Goal: Find specific page/section: Find specific page/section

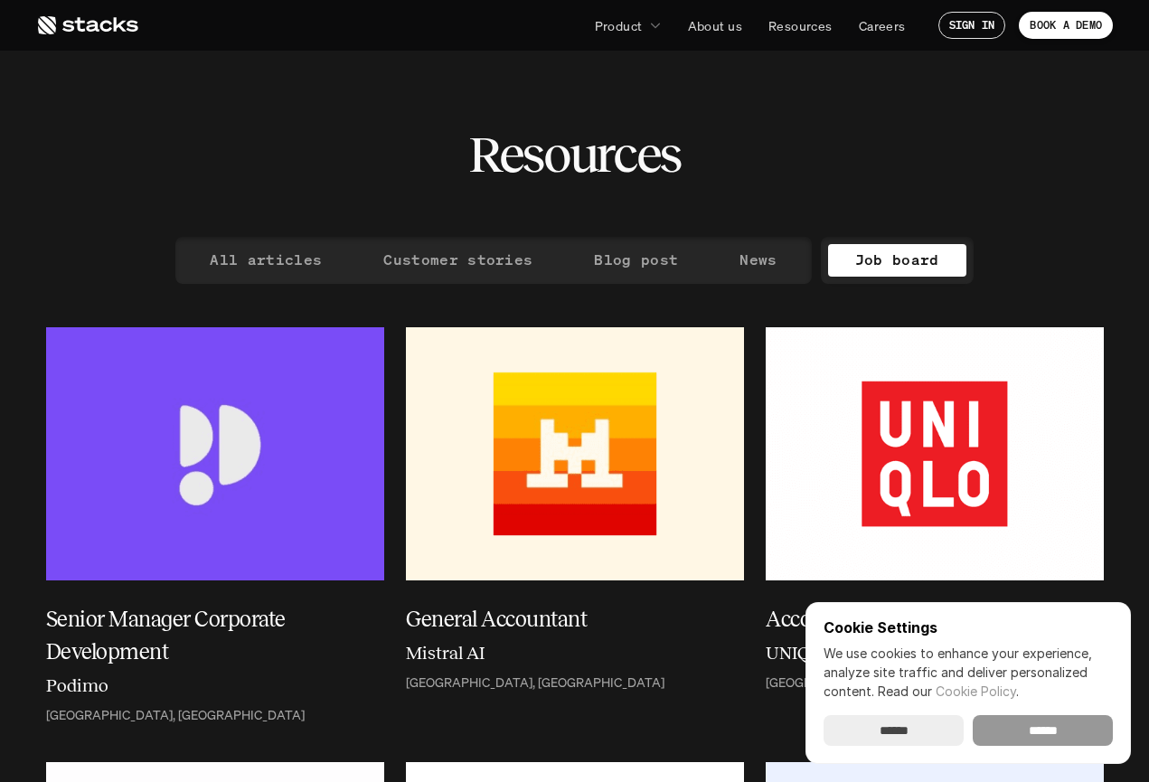
click at [1071, 724] on input "******" at bounding box center [1043, 730] width 140 height 31
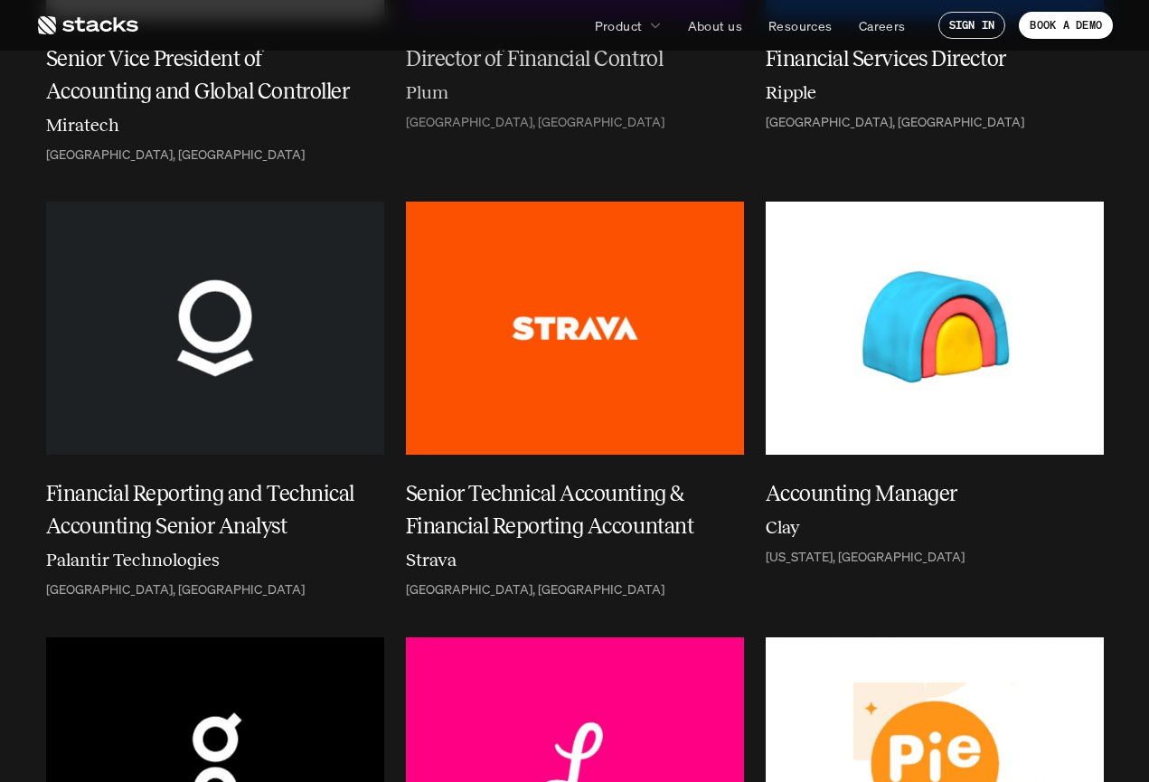
scroll to position [2762, 0]
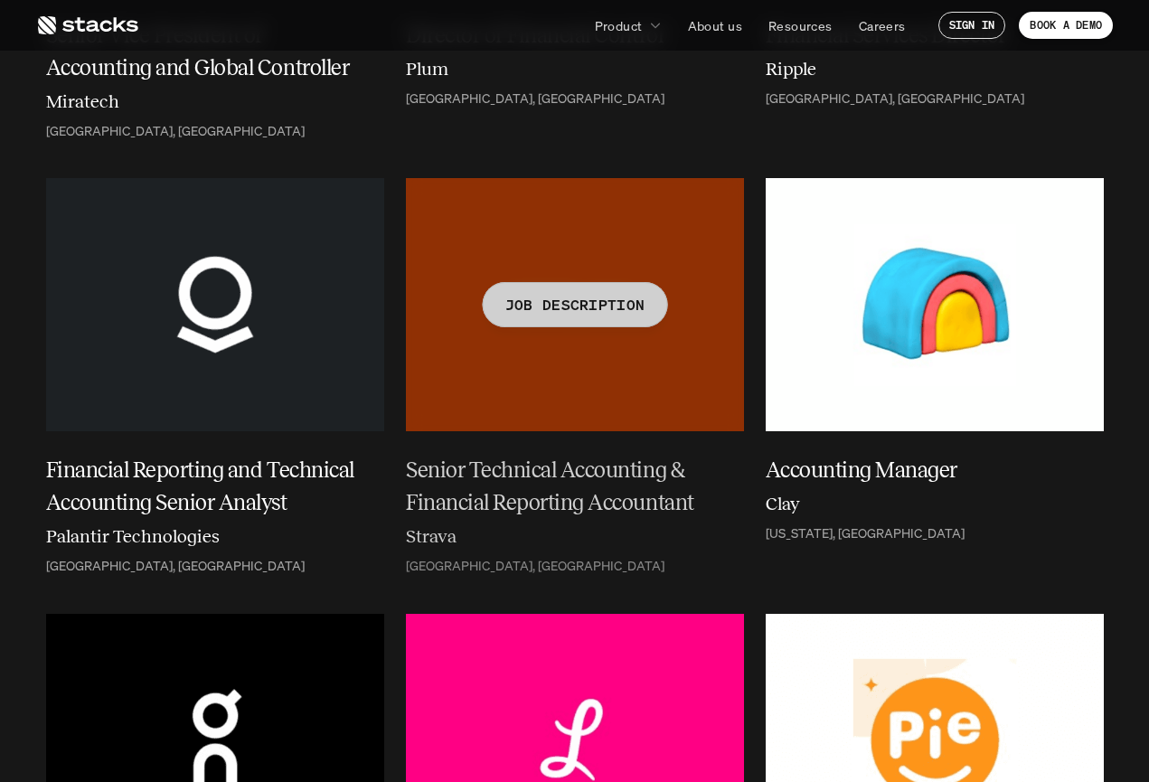
click at [582, 396] on div at bounding box center [575, 304] width 338 height 253
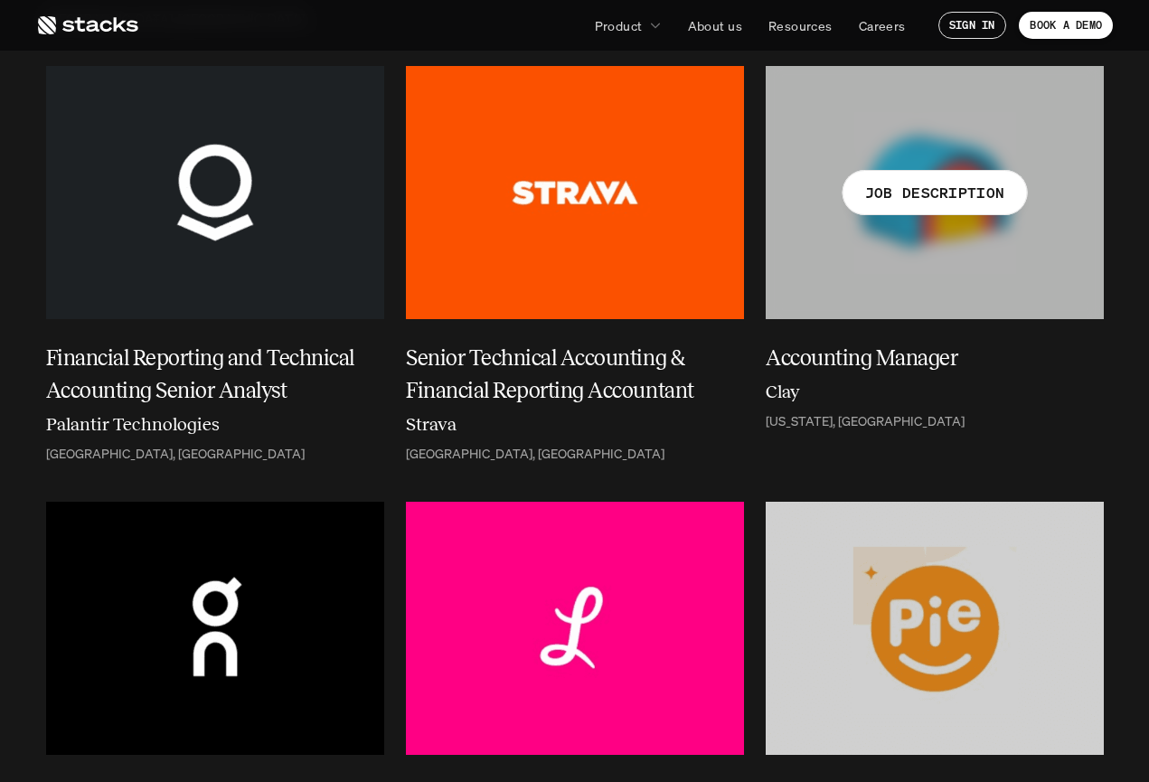
scroll to position [2875, 0]
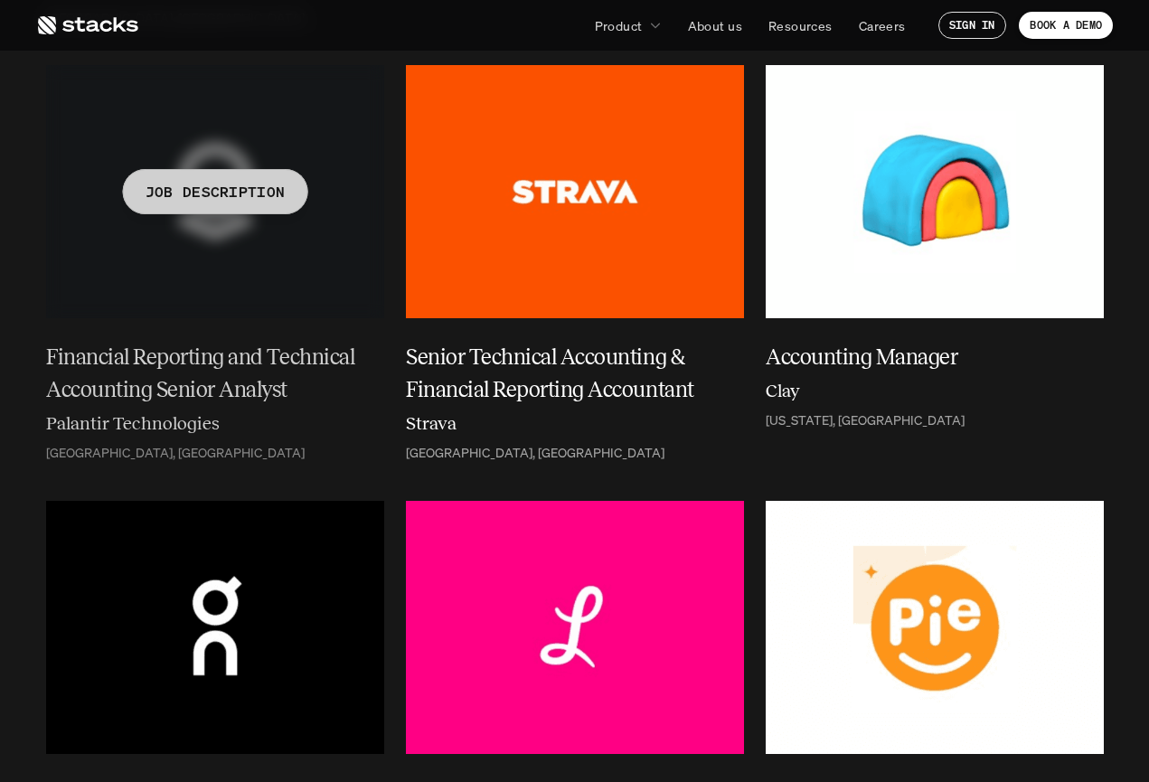
click at [205, 188] on p "JOB DESCRIPTION" at bounding box center [215, 192] width 140 height 26
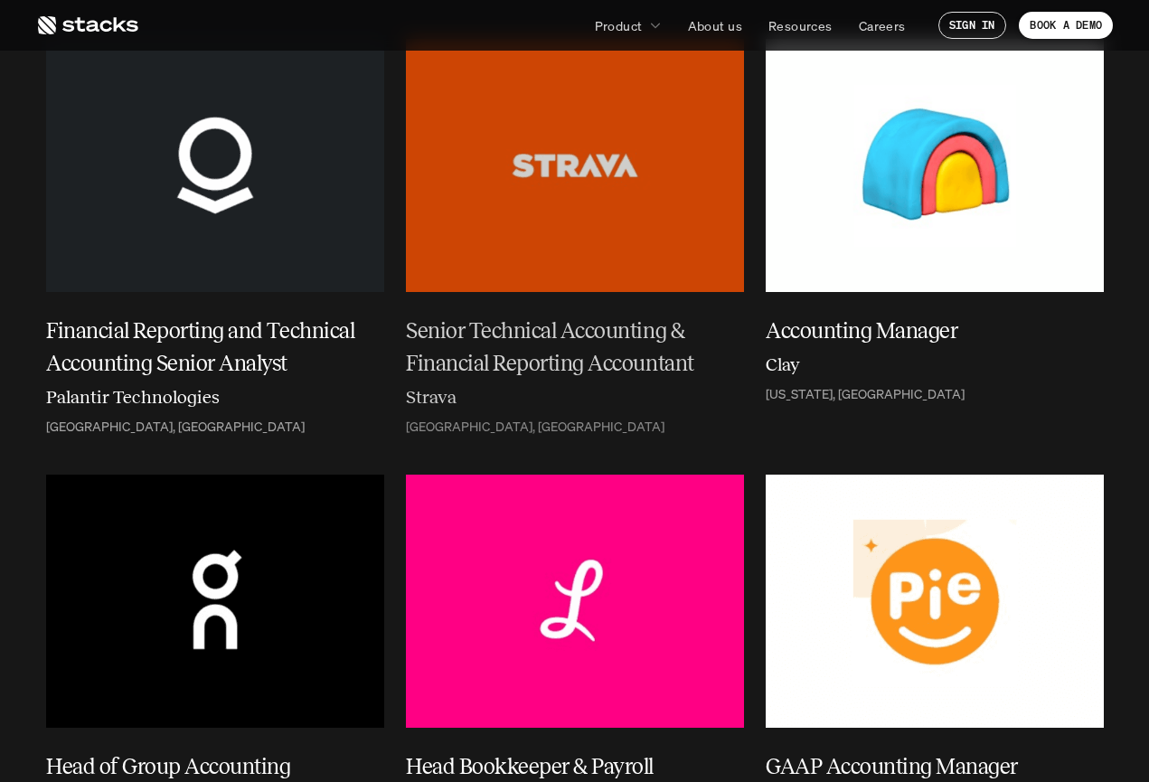
scroll to position [2904, 0]
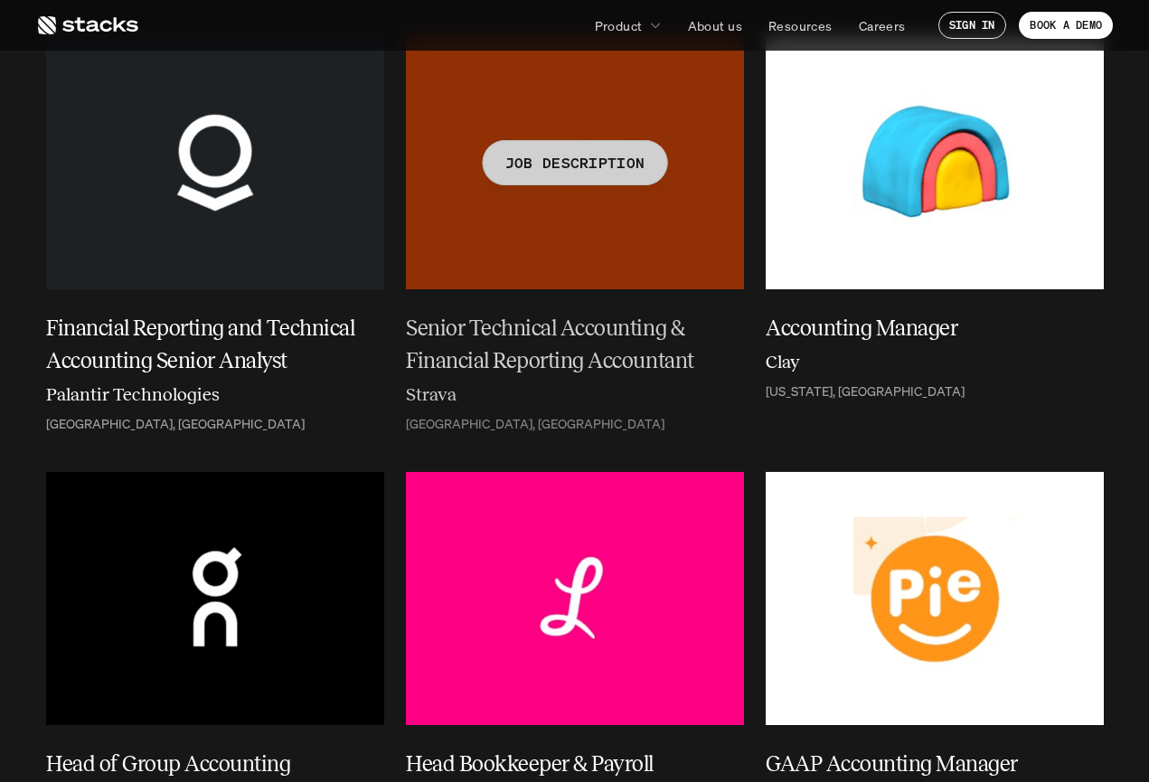
click at [527, 358] on h5 "Senior Technical Accounting & Financial Reporting Accountant" at bounding box center [564, 344] width 316 height 65
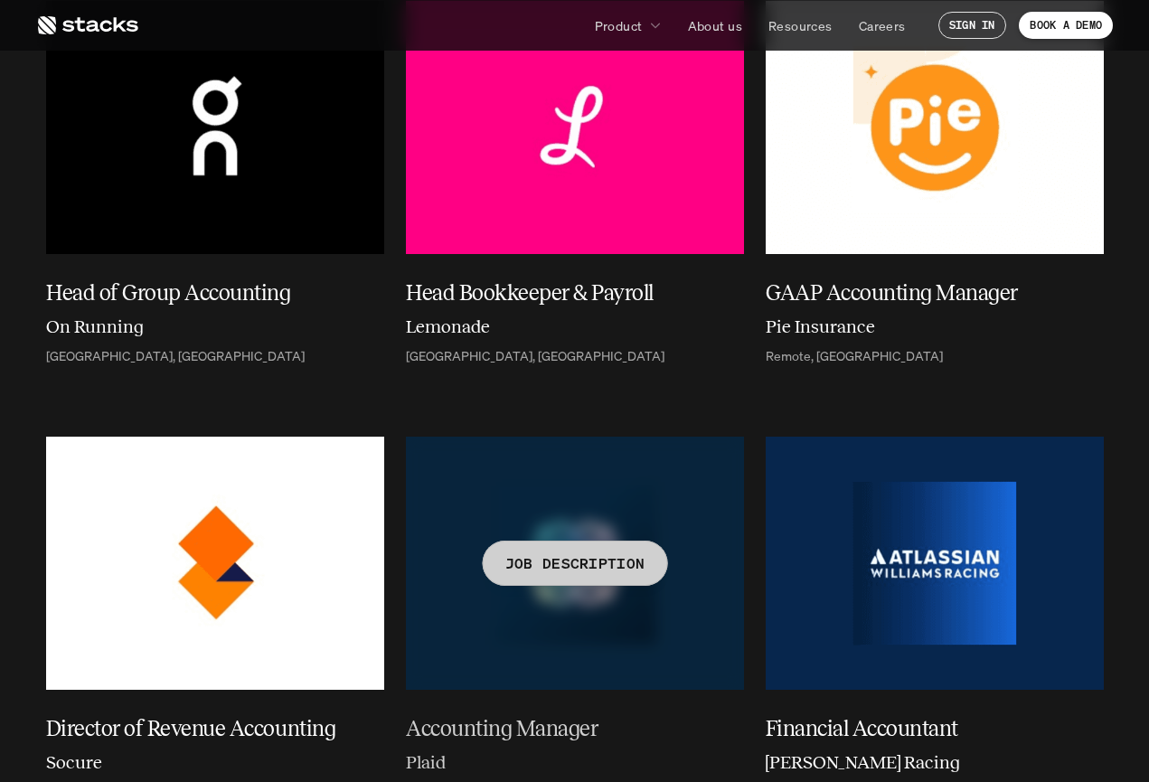
scroll to position [3366, 0]
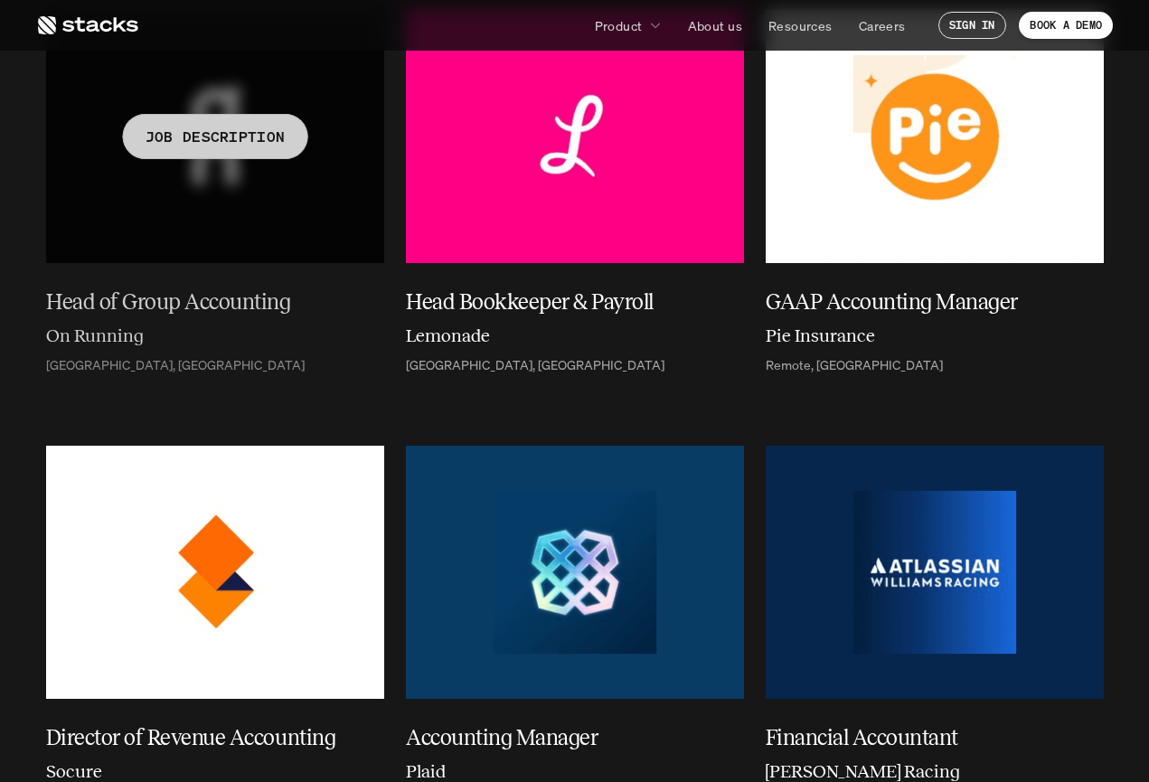
click at [165, 145] on div "JOB DESCRIPTION" at bounding box center [214, 136] width 185 height 45
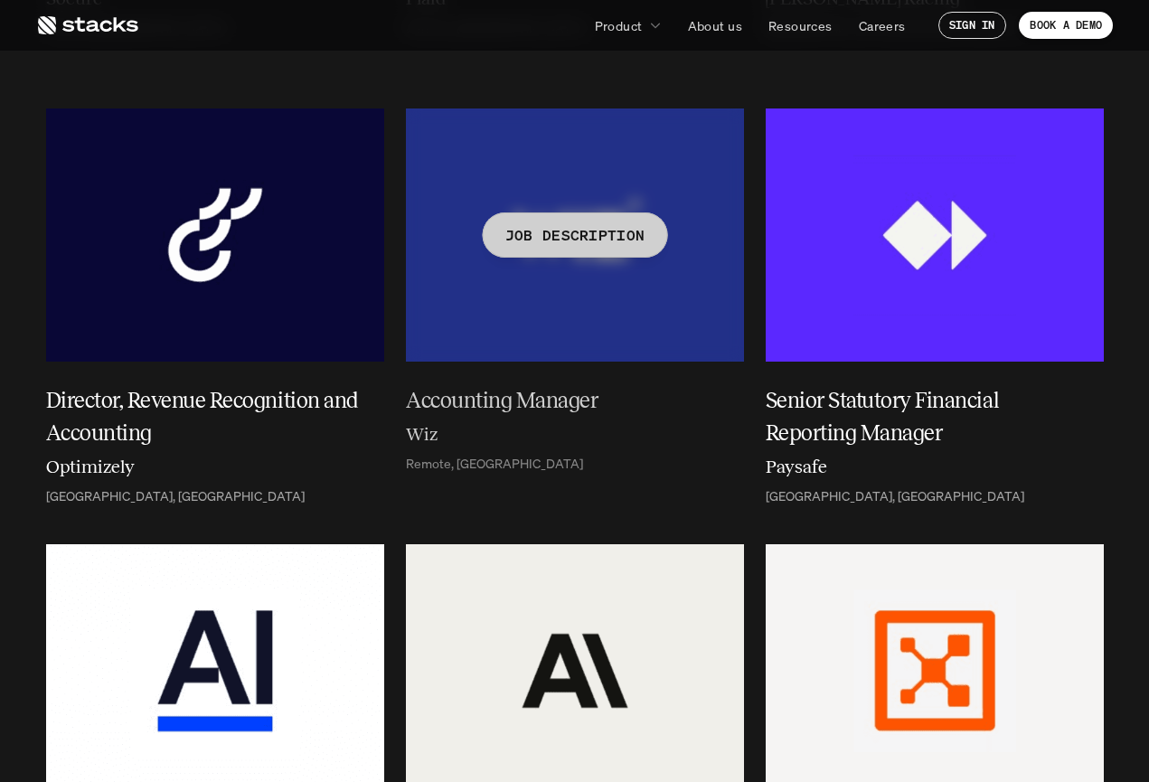
scroll to position [4160, 0]
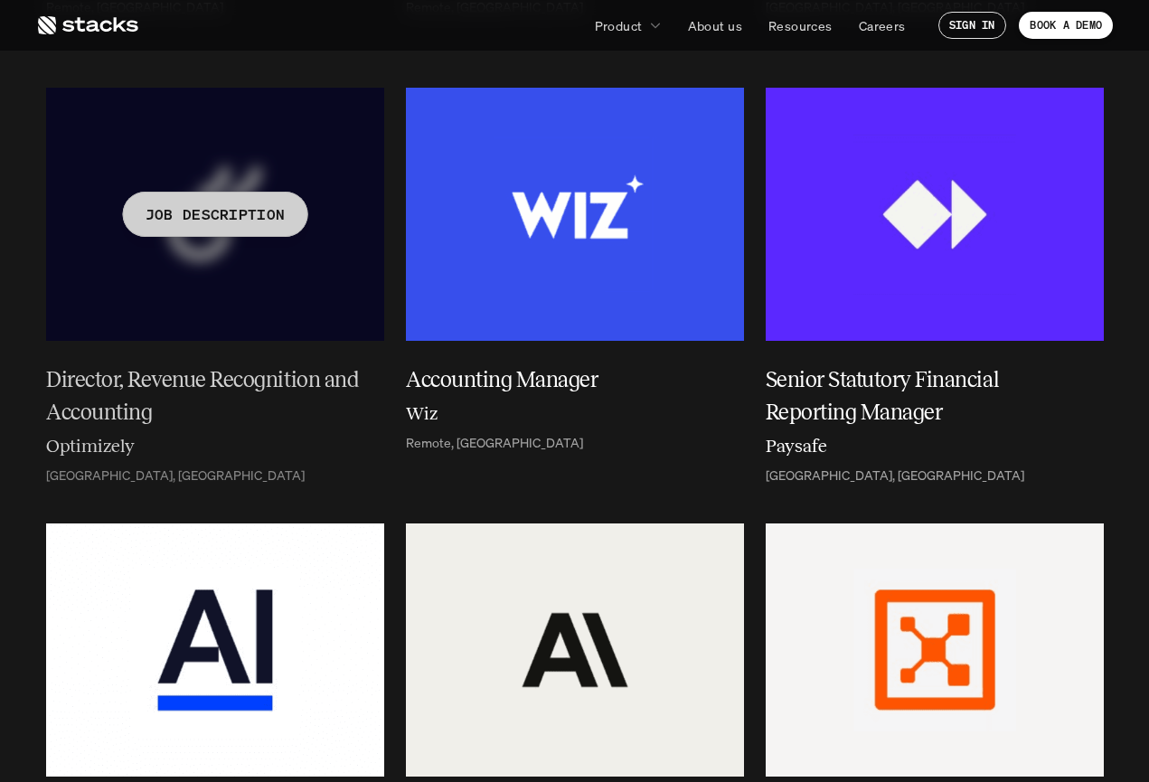
click at [209, 203] on p "JOB DESCRIPTION" at bounding box center [215, 214] width 140 height 26
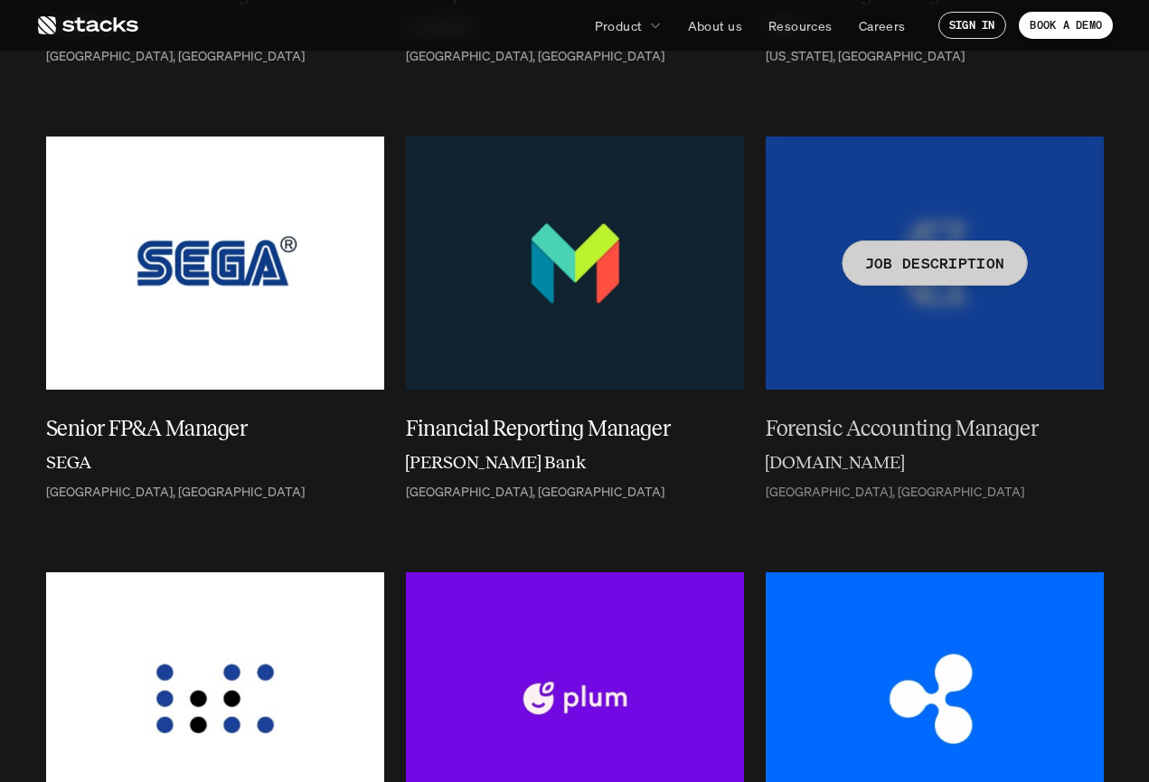
scroll to position [1910, 0]
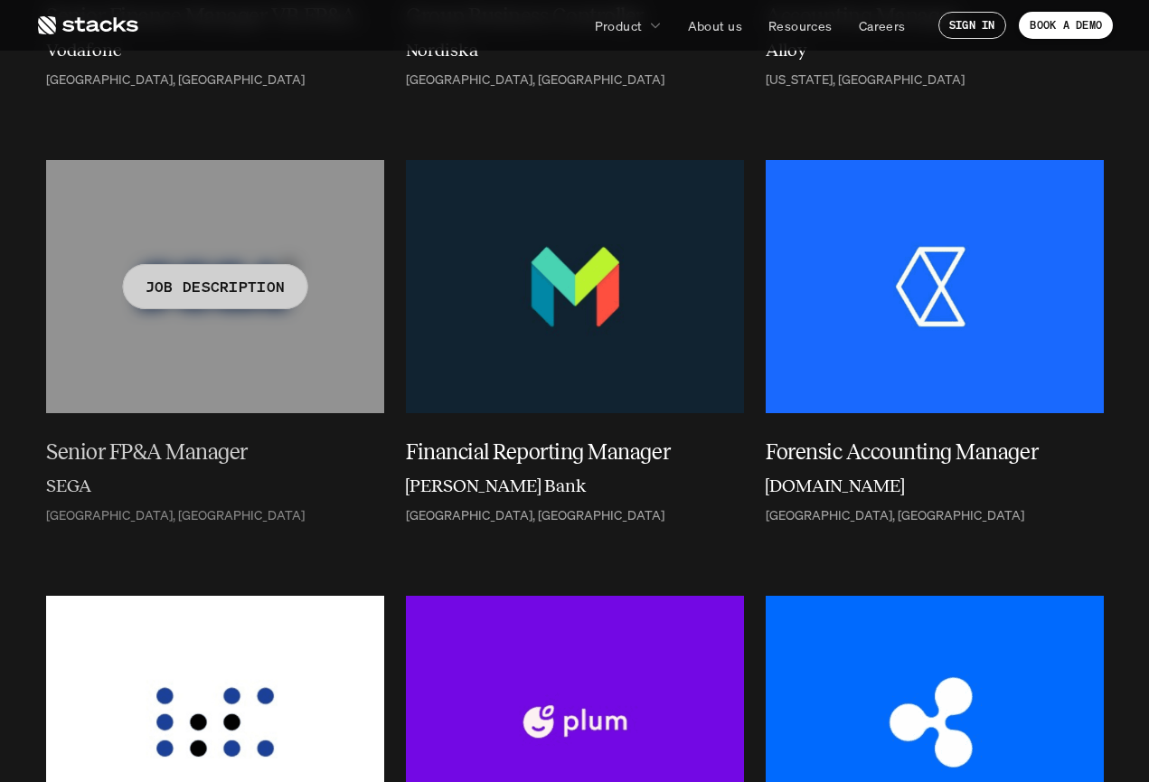
click at [125, 254] on div at bounding box center [215, 286] width 338 height 253
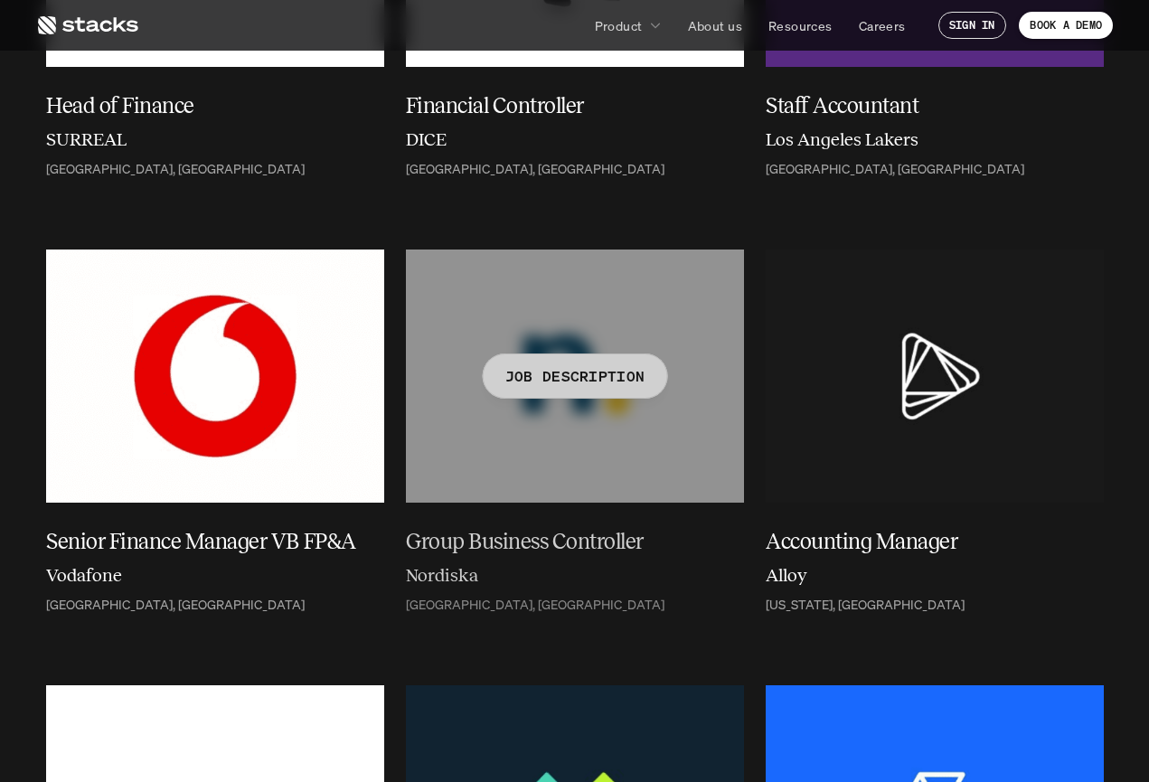
scroll to position [1388, 0]
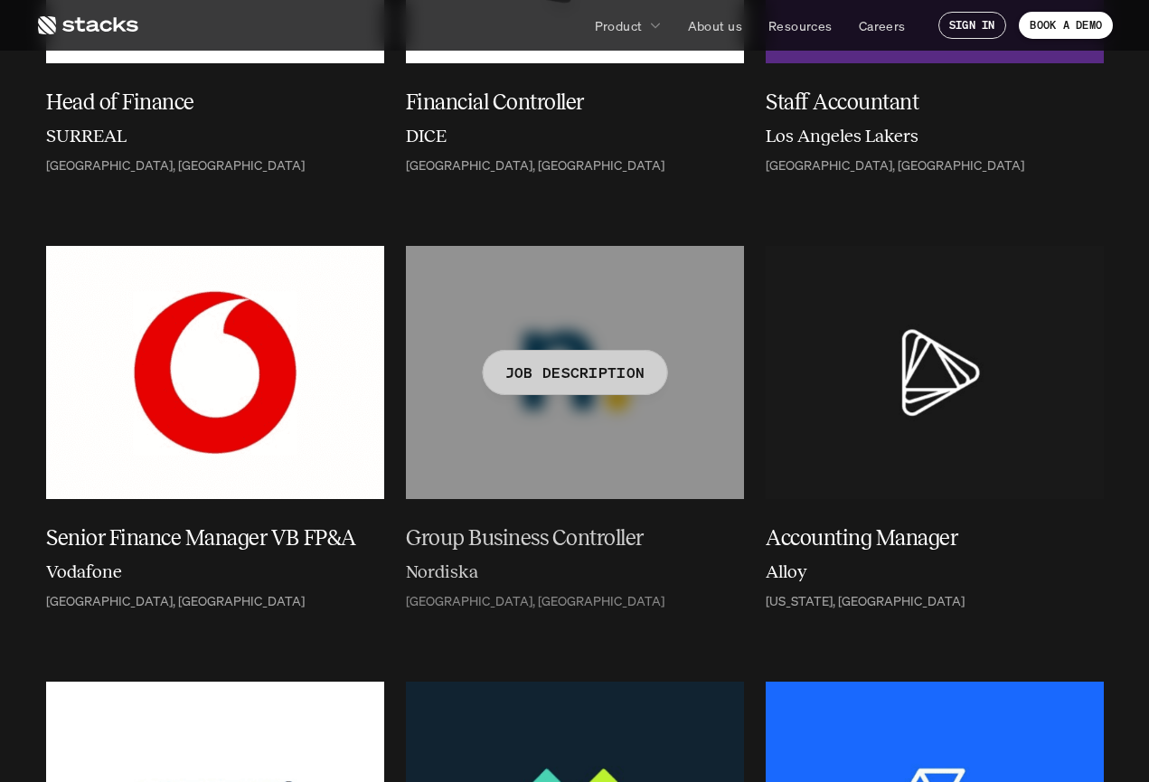
click at [564, 372] on p "JOB DESCRIPTION" at bounding box center [575, 373] width 140 height 26
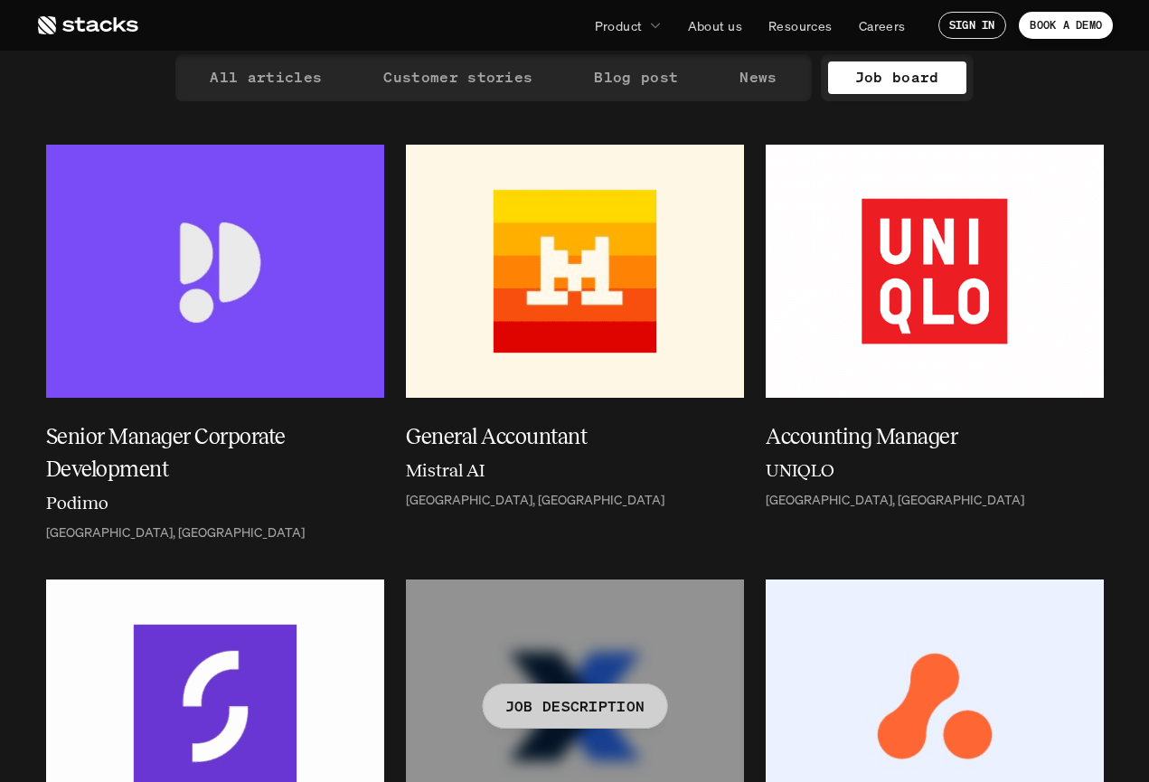
scroll to position [182, 0]
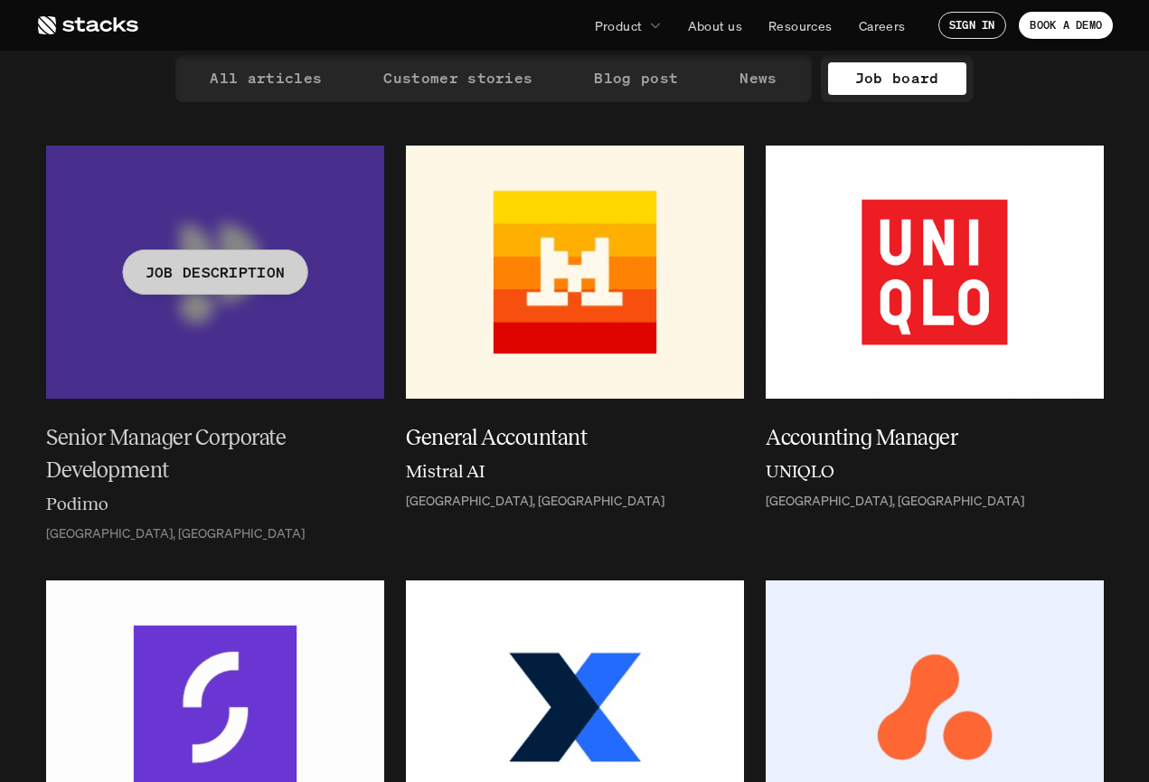
click at [157, 244] on div at bounding box center [215, 272] width 338 height 253
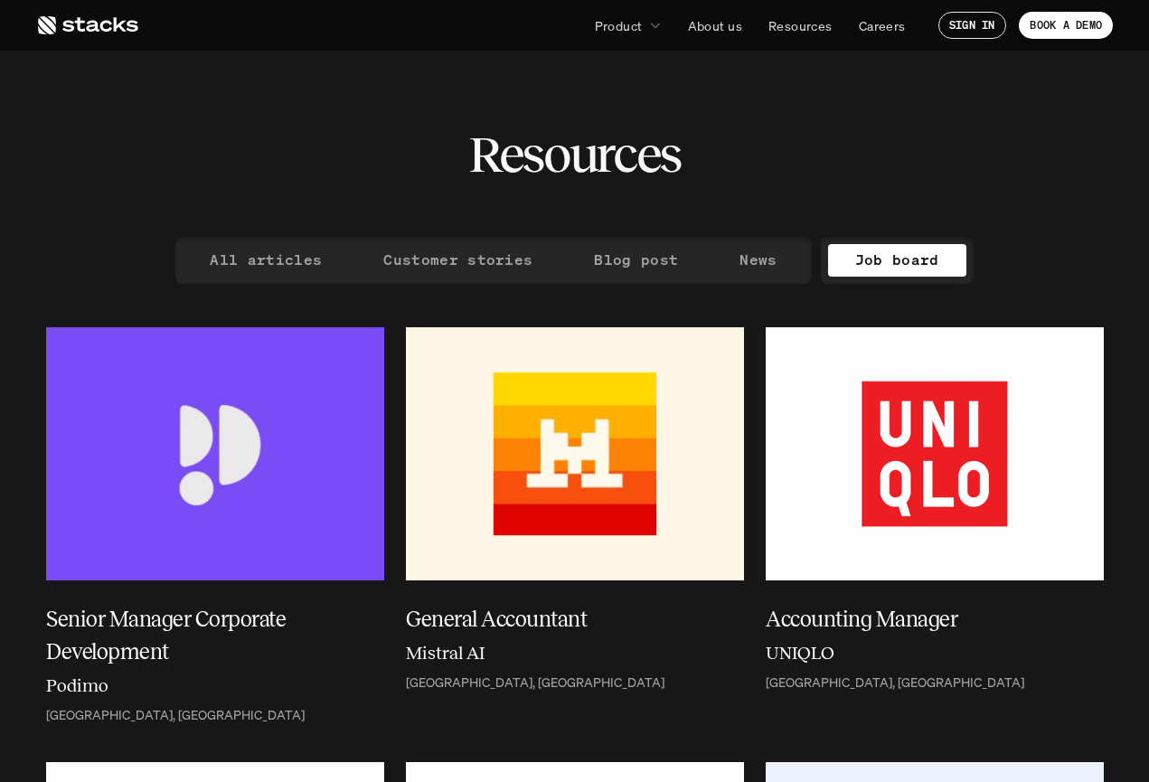
scroll to position [0, 0]
click at [76, 20] on icon at bounding box center [87, 25] width 102 height 22
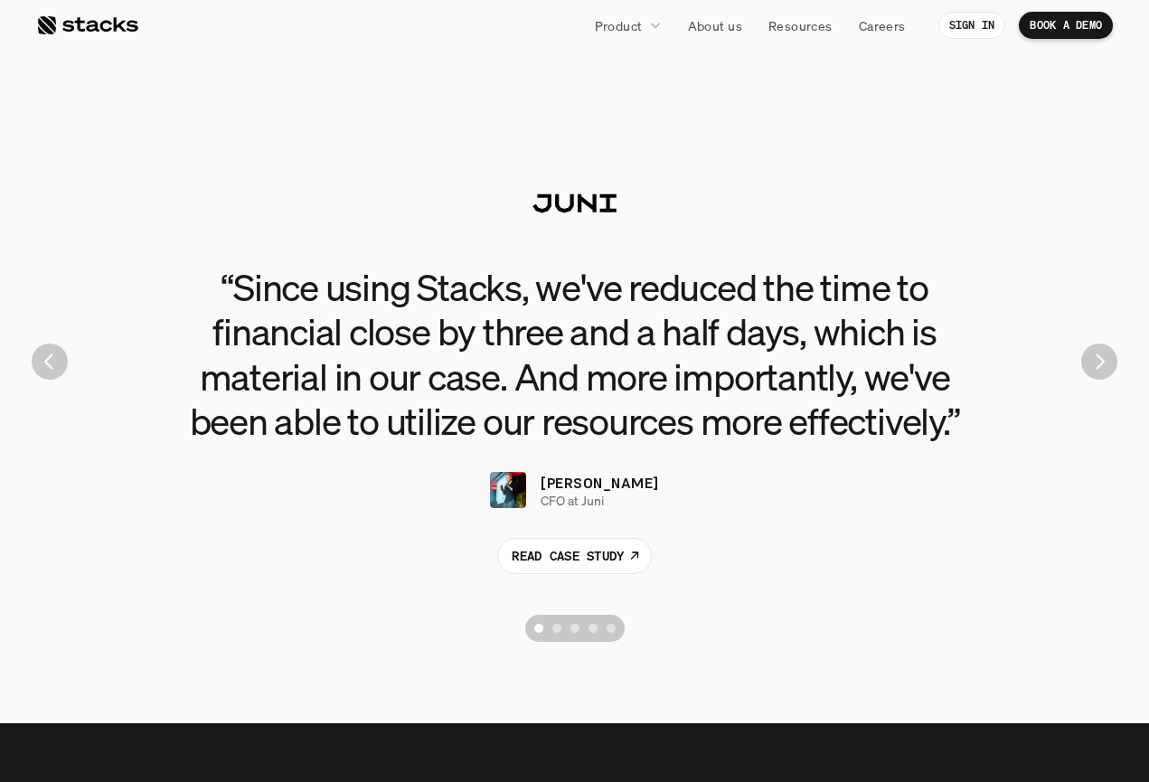
scroll to position [4007, 0]
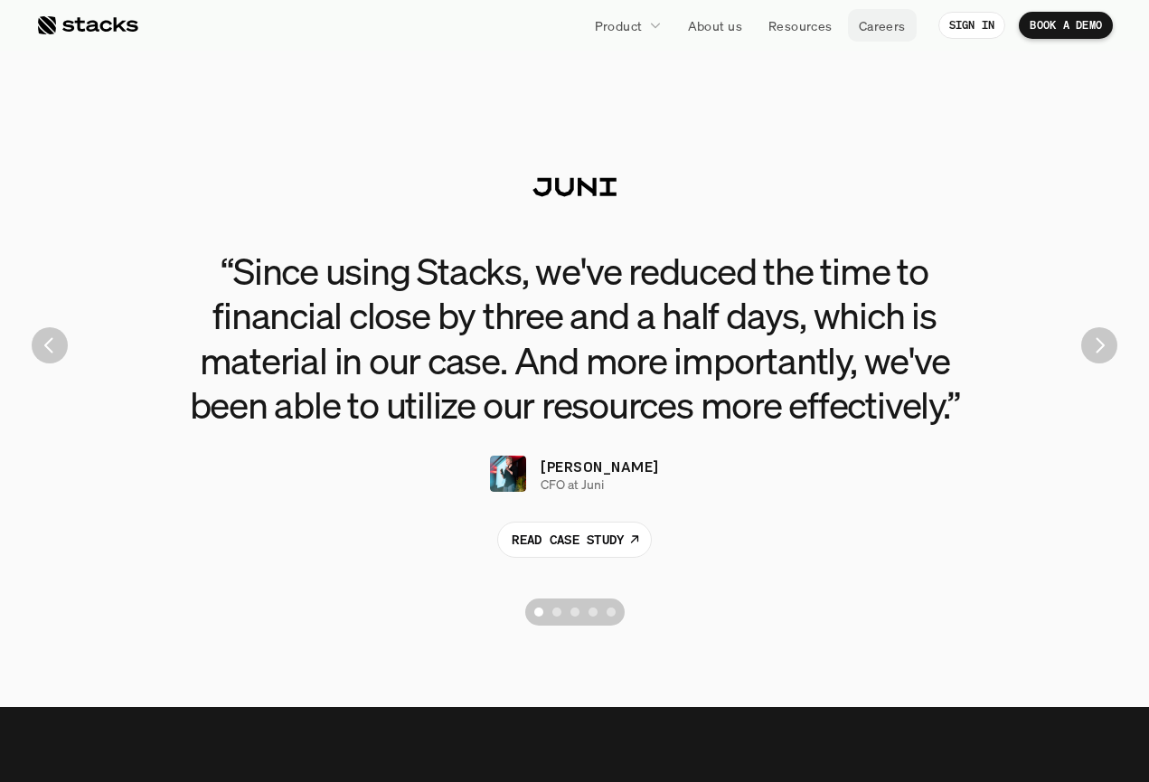
click at [875, 24] on p "Careers" at bounding box center [882, 25] width 47 height 19
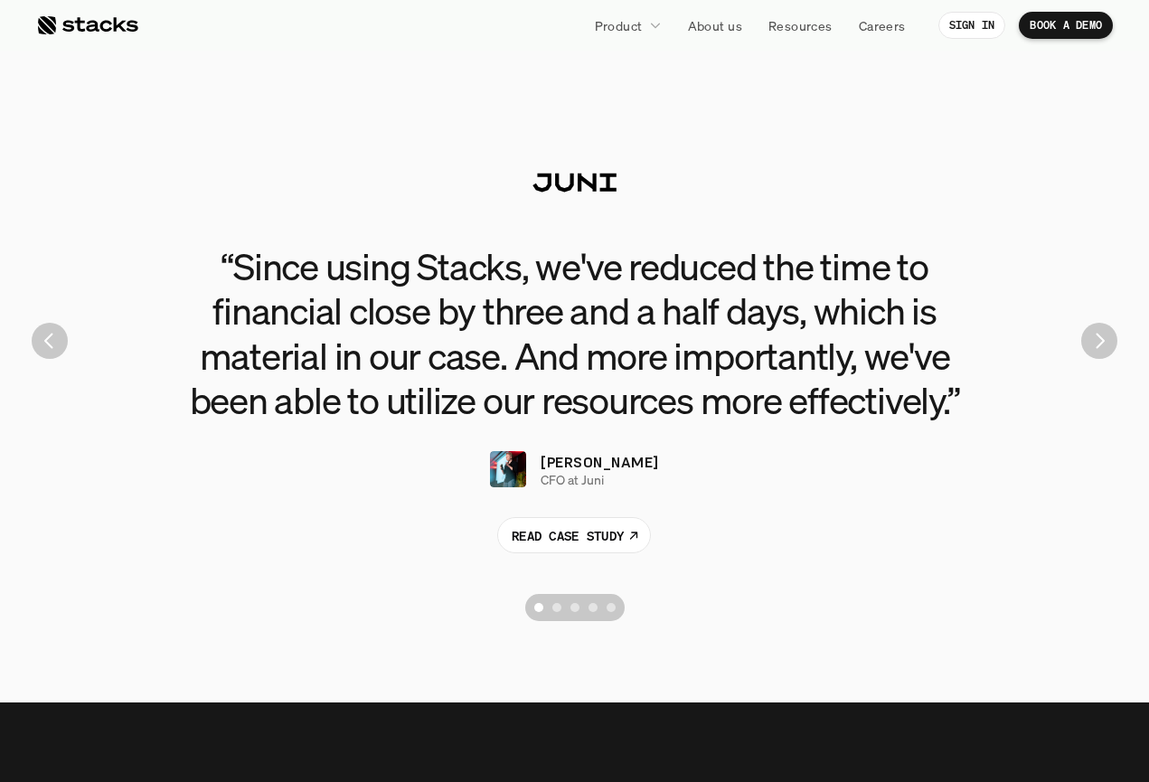
scroll to position [4019, 0]
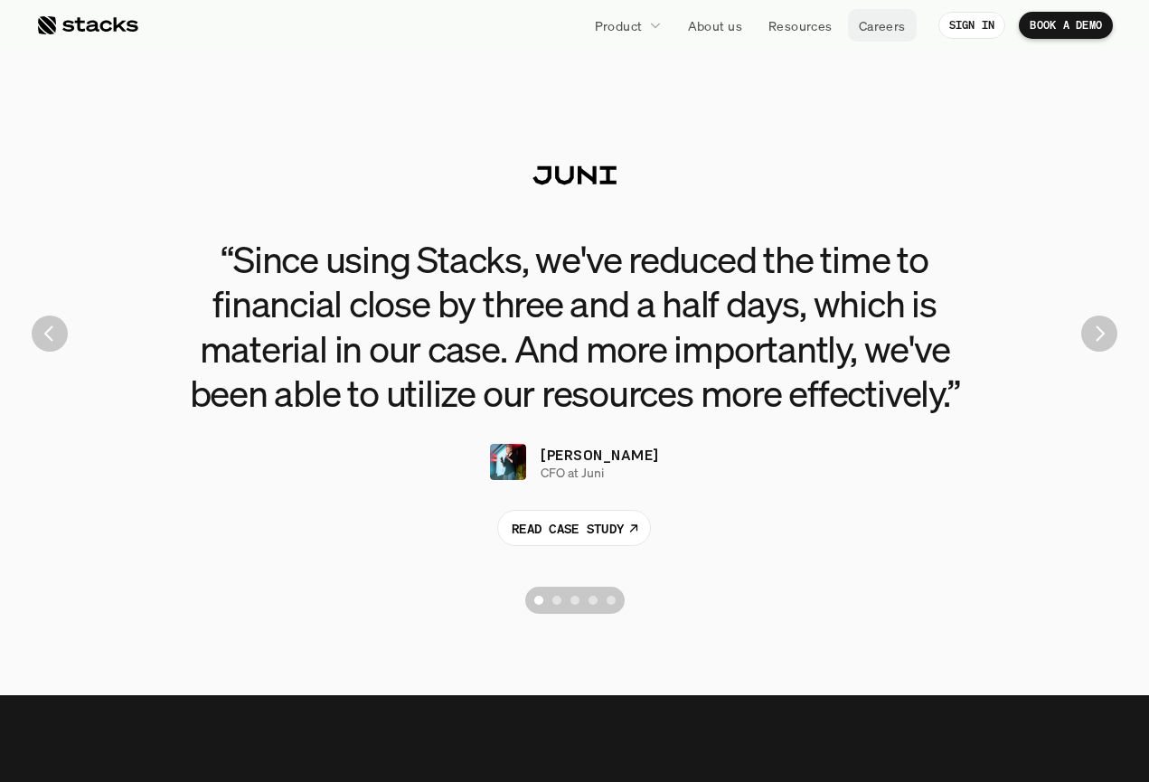
click at [871, 24] on p "Careers" at bounding box center [882, 25] width 47 height 19
